Goal: Check status: Check status

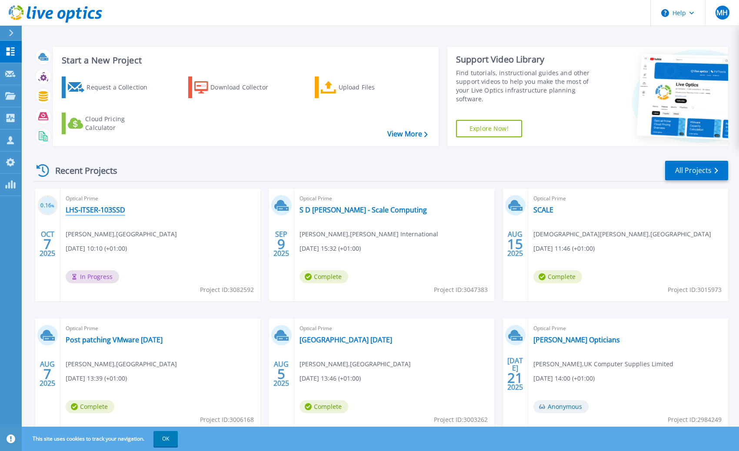
click at [118, 211] on link "LHS-ITSER-103SSD" at bounding box center [96, 210] width 60 height 9
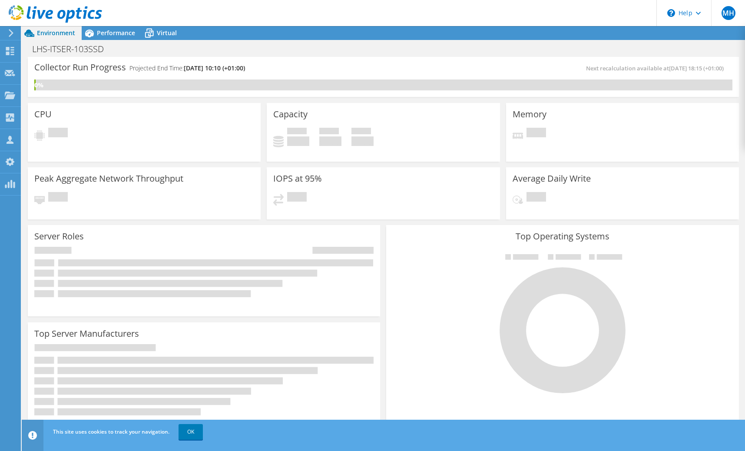
click at [272, 60] on div "Collector Run Progress Projected End Time: 10/14/2025, 10:10 (+01:00) Next reca…" at bounding box center [383, 77] width 711 height 40
click at [198, 433] on link "OK" at bounding box center [191, 432] width 24 height 16
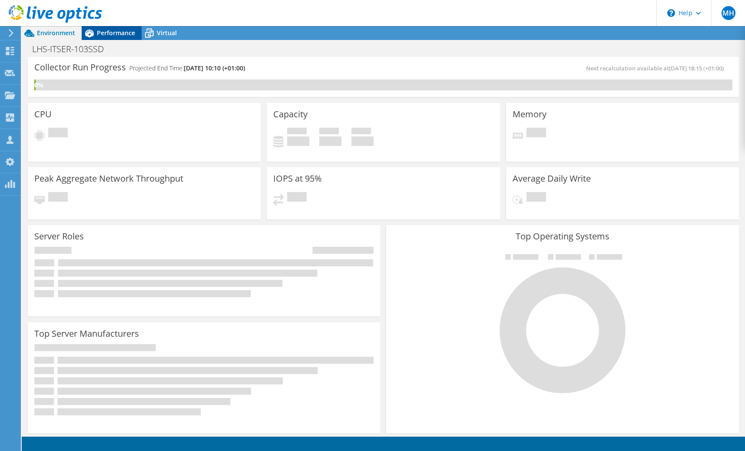
click at [103, 37] on div "Performance" at bounding box center [112, 33] width 60 height 14
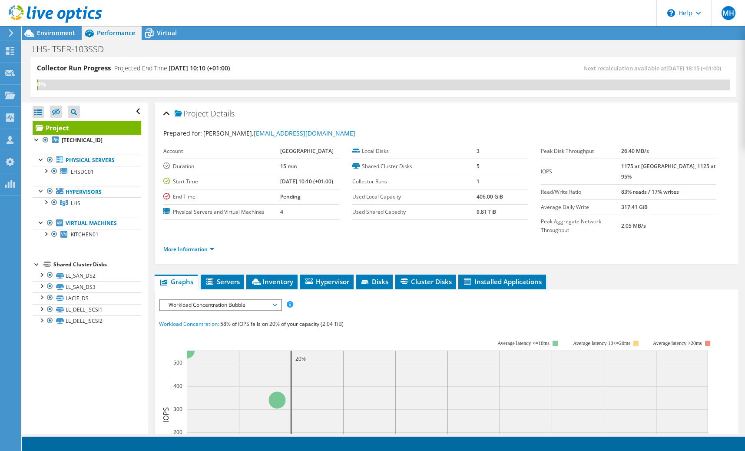
click at [256, 64] on div "Collector Run Progress Projected End Time: 10/14/2025, 10:10 (+01:00)" at bounding box center [210, 71] width 346 height 16
click at [61, 37] on div "Environment" at bounding box center [52, 33] width 60 height 14
